Goal: Transaction & Acquisition: Subscribe to service/newsletter

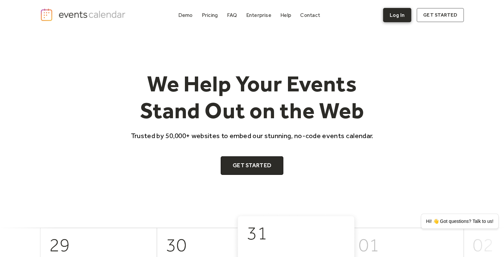
click at [399, 20] on link "Log In" at bounding box center [397, 15] width 28 height 14
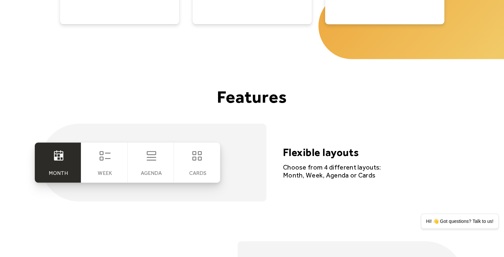
scroll to position [1181, 0]
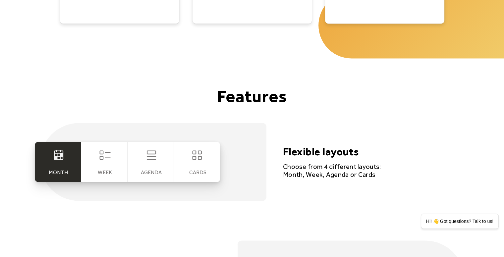
click at [184, 157] on div "cards" at bounding box center [197, 162] width 46 height 40
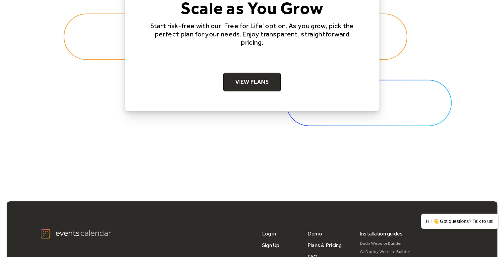
scroll to position [2121, 0]
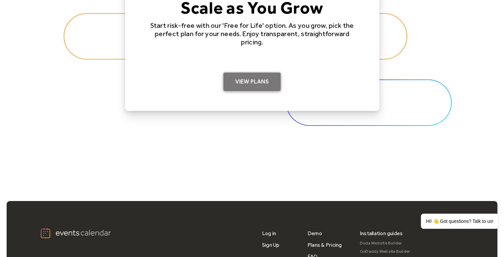
click at [257, 77] on link "View Plans" at bounding box center [252, 82] width 57 height 19
